Goal: Transaction & Acquisition: Purchase product/service

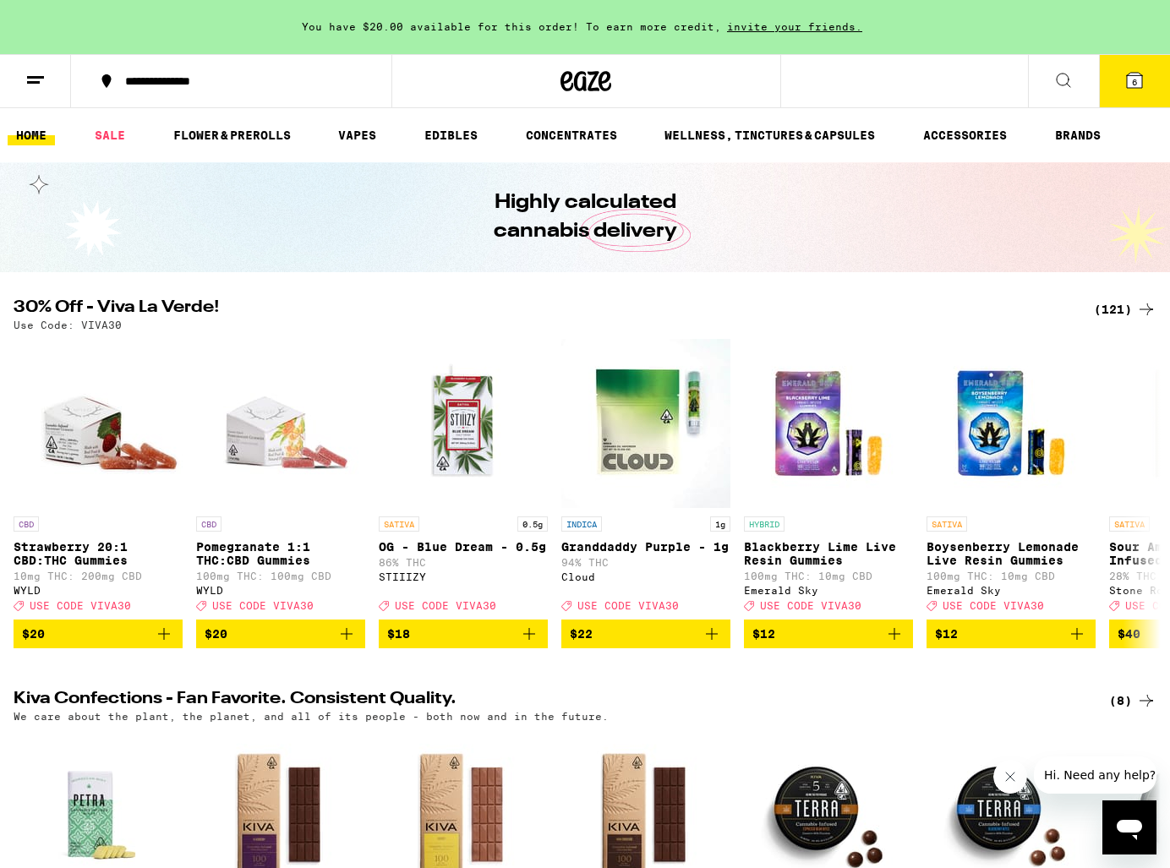
click at [1122, 308] on div "(121)" at bounding box center [1125, 309] width 63 height 20
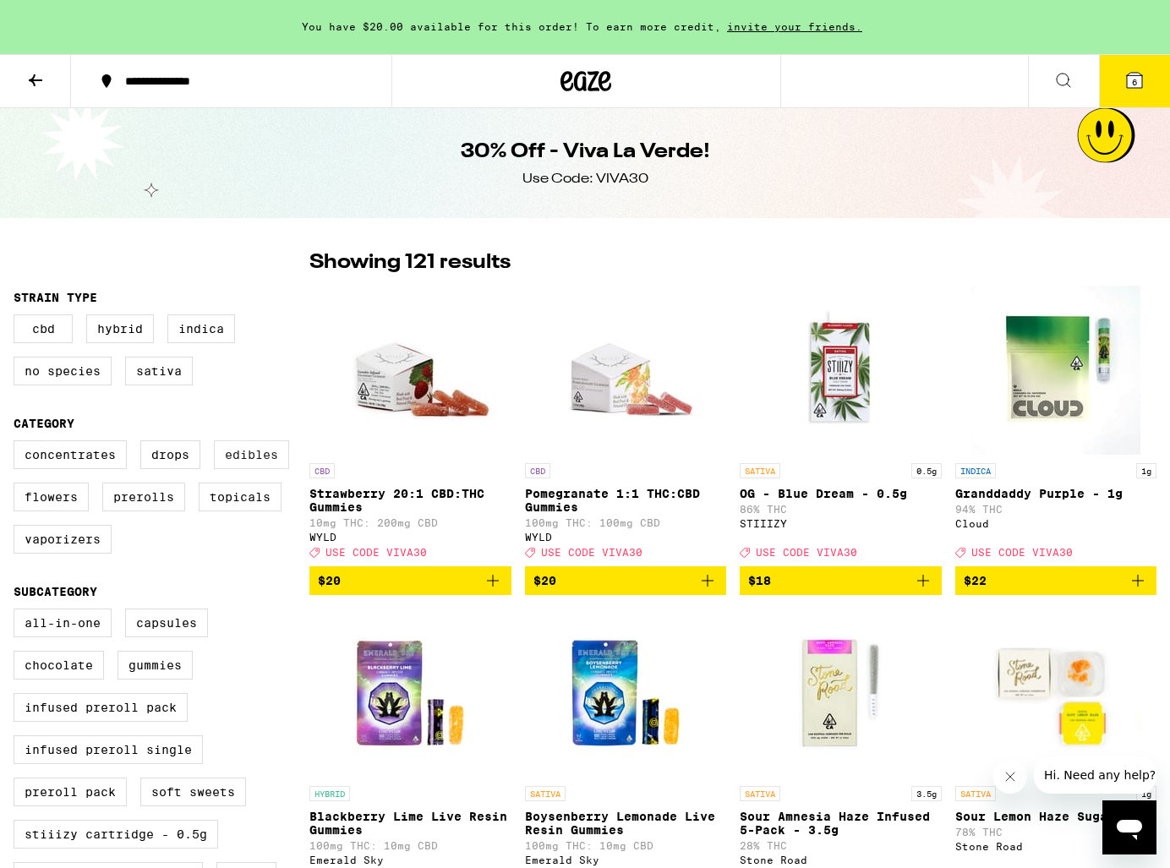
click at [251, 459] on label "Edibles" at bounding box center [251, 454] width 75 height 29
click at [18, 444] on input "Edibles" at bounding box center [17, 443] width 1 height 1
checkbox input "true"
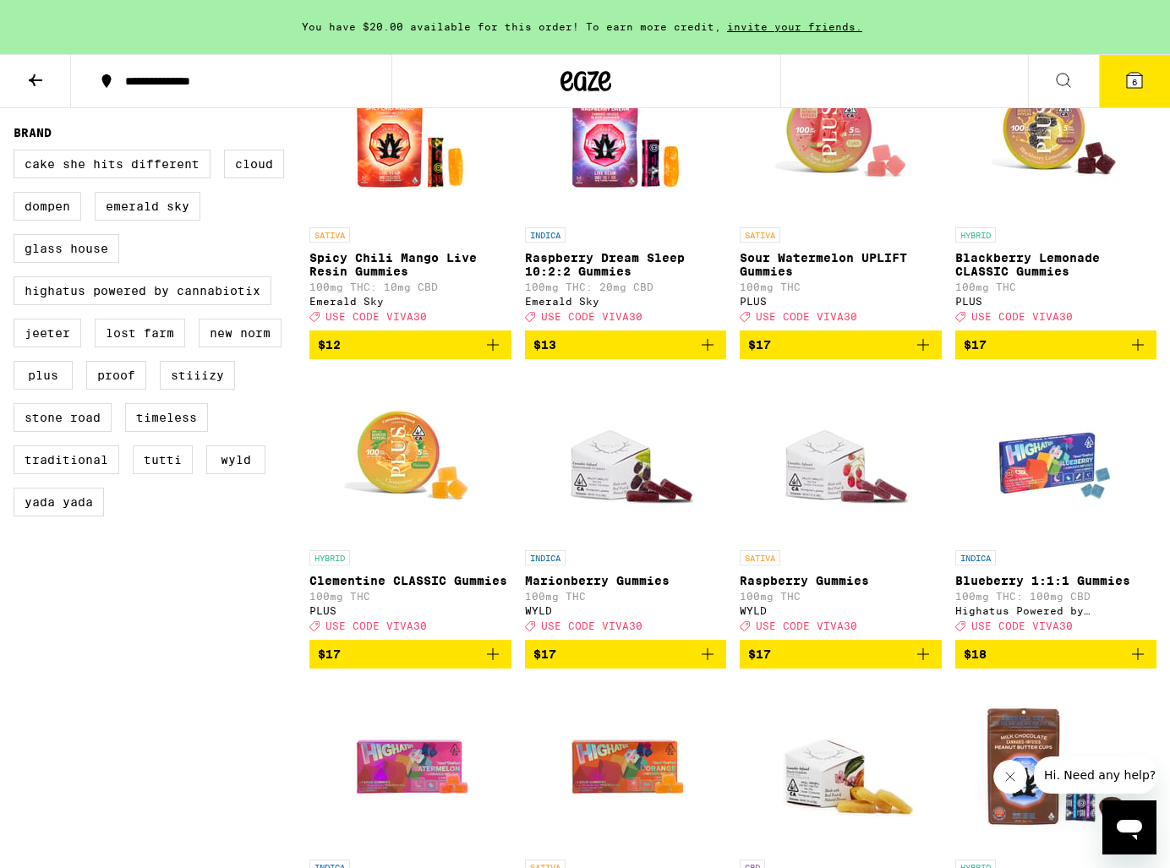
scroll to position [1217, 0]
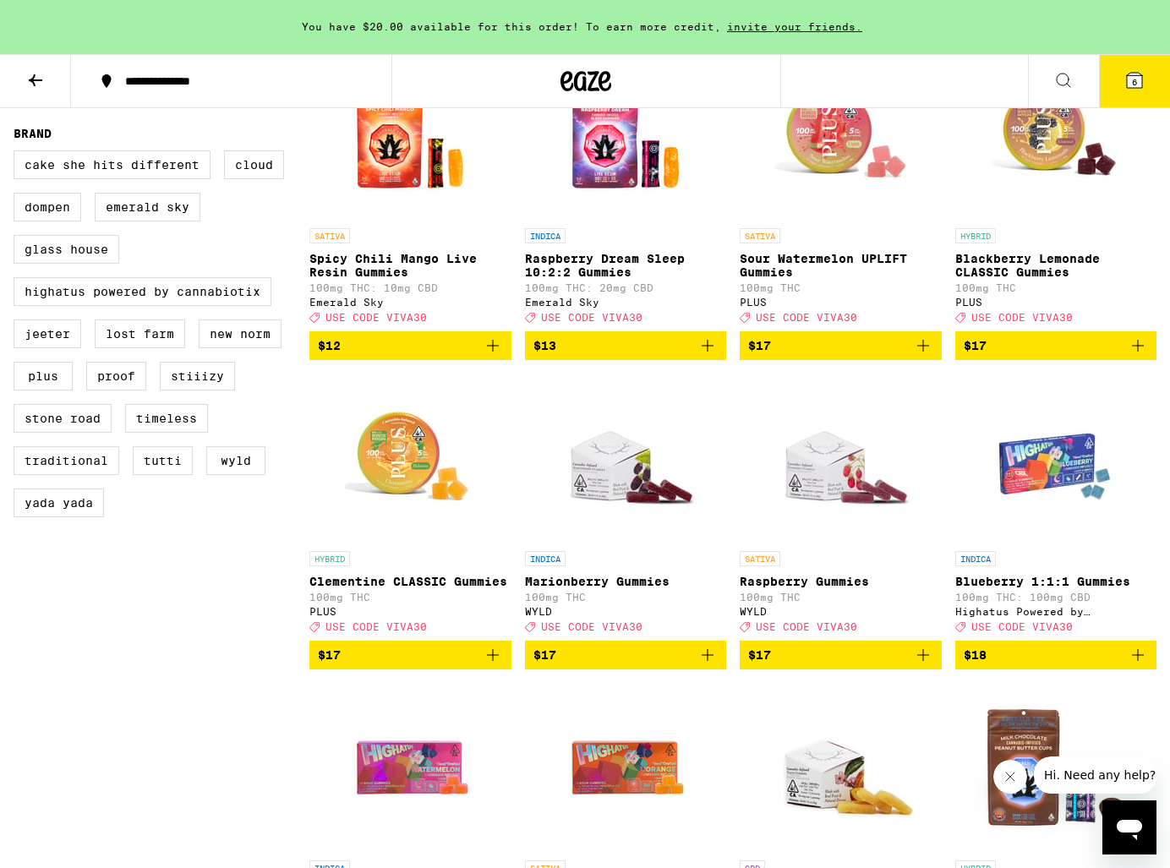
click at [930, 665] on icon "Add to bag" at bounding box center [923, 655] width 20 height 20
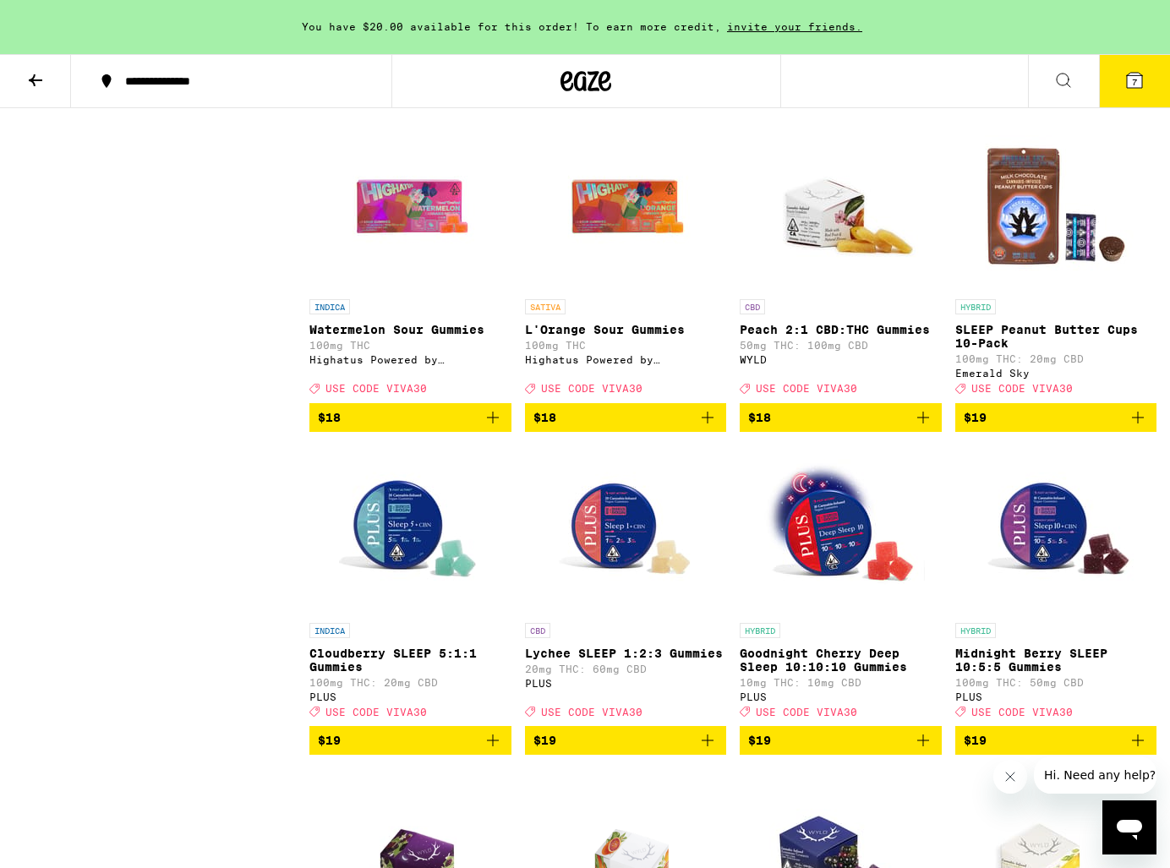
scroll to position [1804, 0]
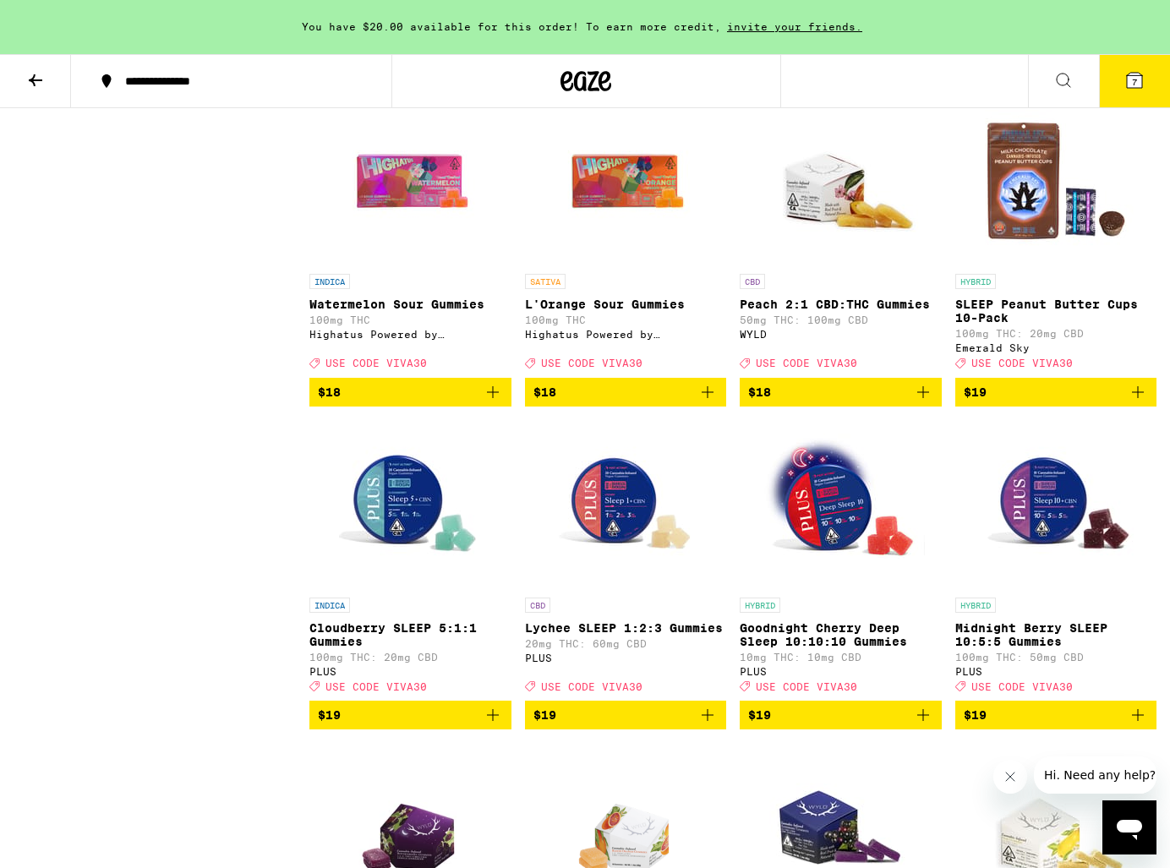
click at [214, 731] on div "Clear 1 filter Potency Low Medium High Very High Mostly CBD Strain Type CBD Hyb…" at bounding box center [162, 724] width 296 height 4559
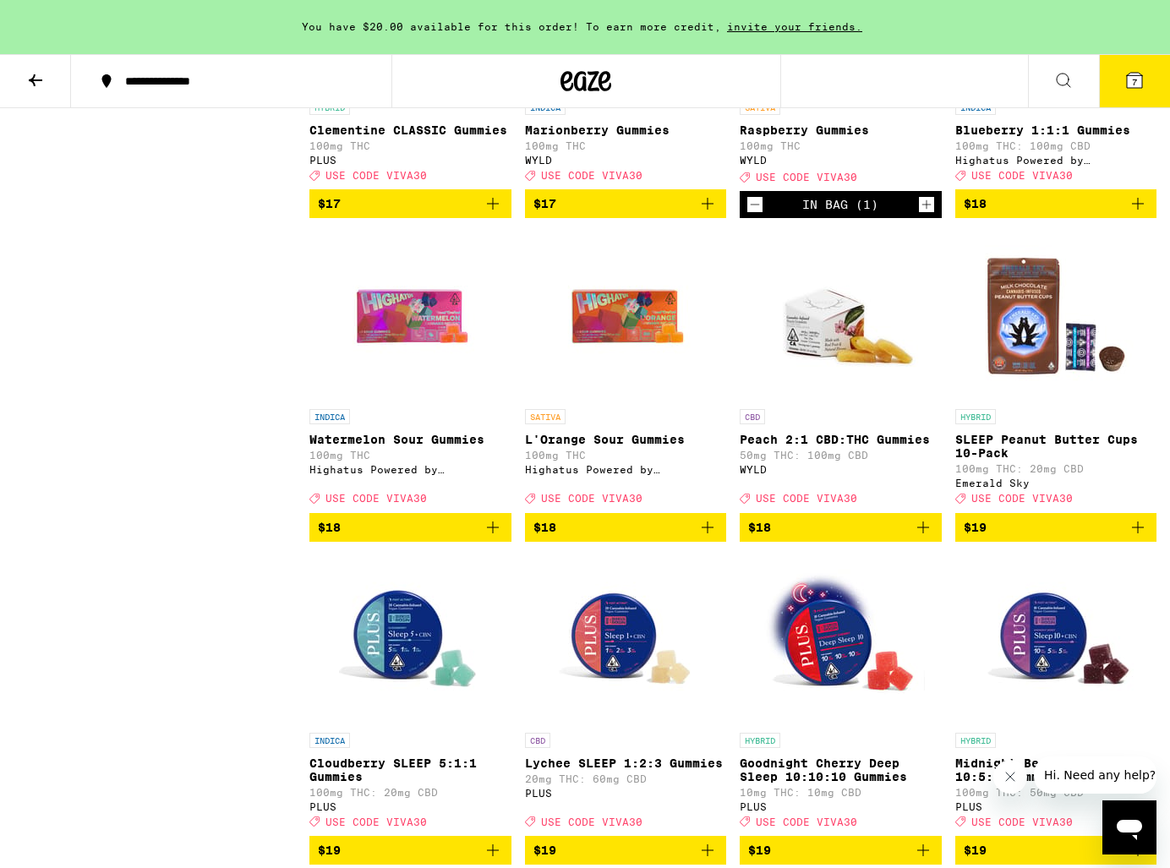
scroll to position [1610, 0]
